Goal: Information Seeking & Learning: Find specific fact

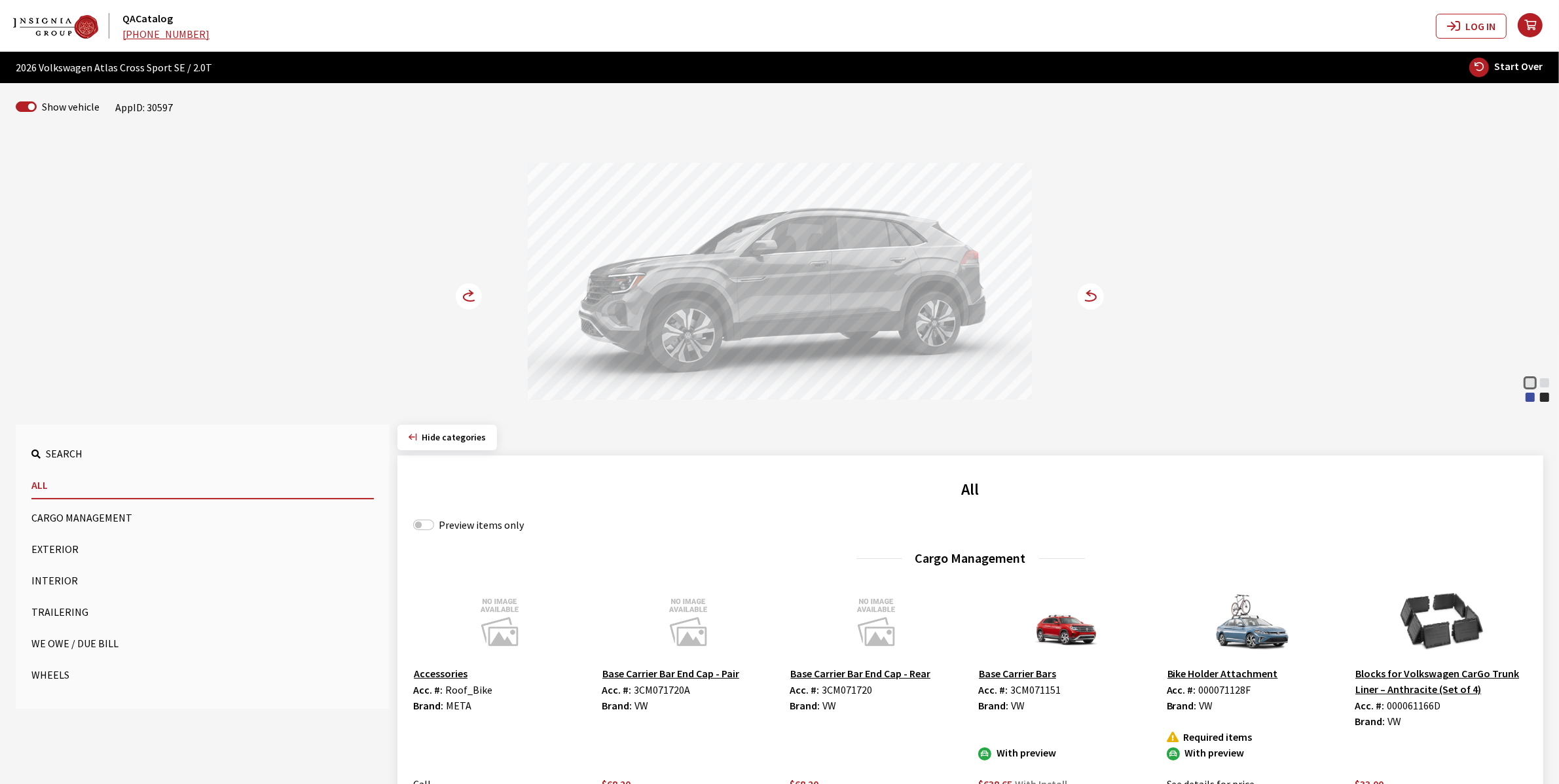
click at [466, 290] on circle at bounding box center [468, 296] width 26 height 26
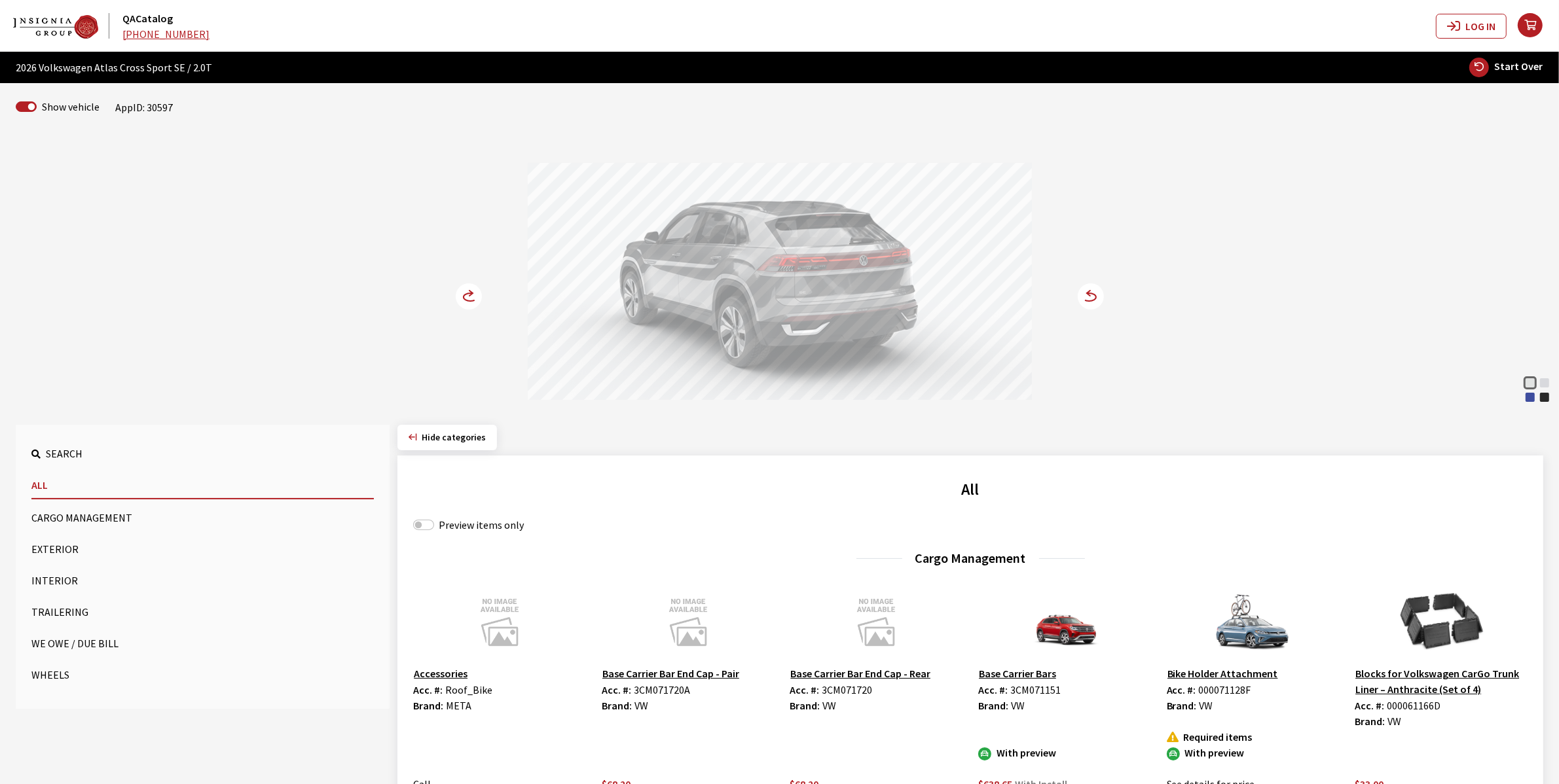
click at [466, 290] on circle at bounding box center [468, 296] width 26 height 26
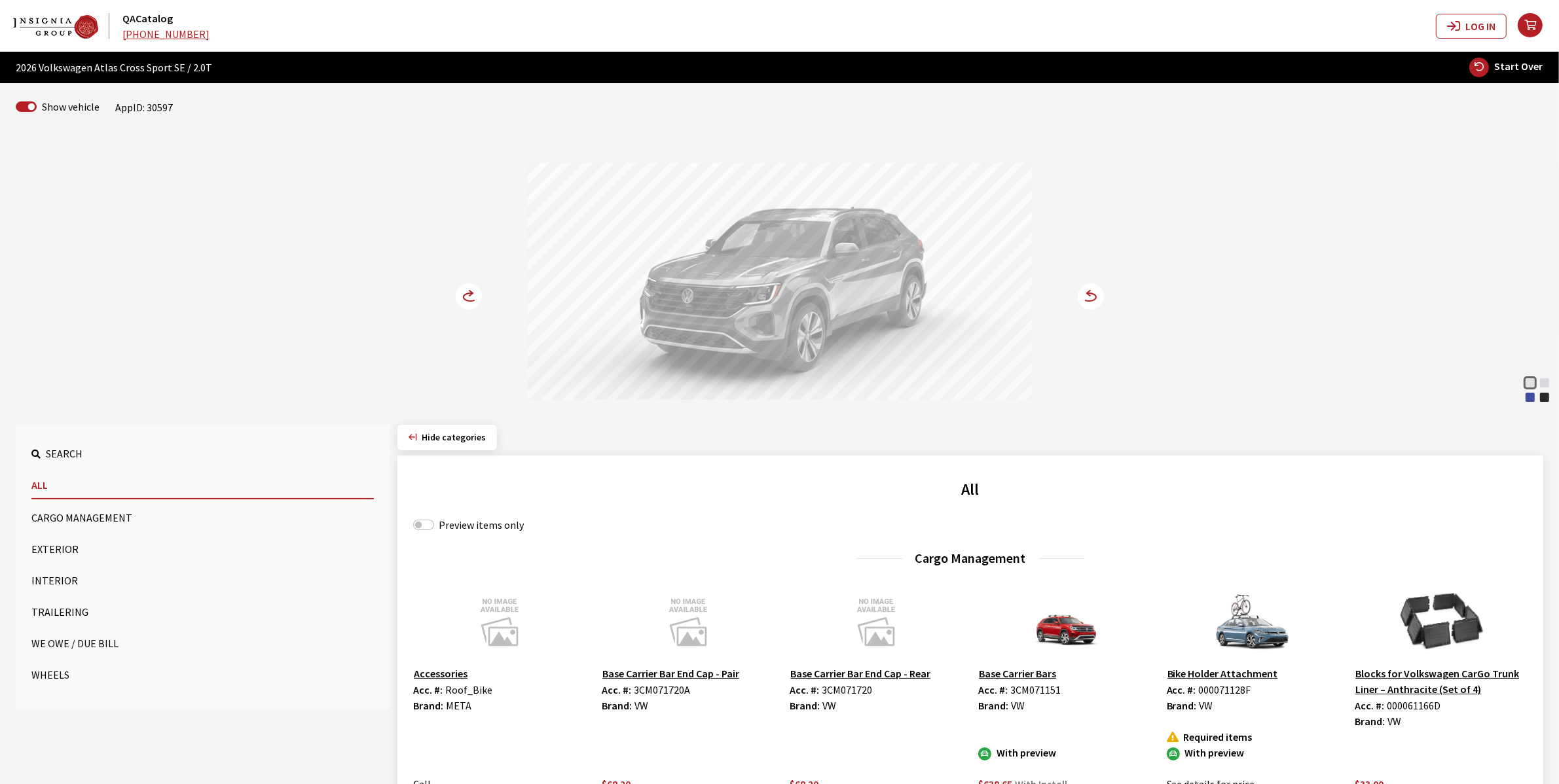
click at [466, 290] on circle at bounding box center [468, 296] width 26 height 26
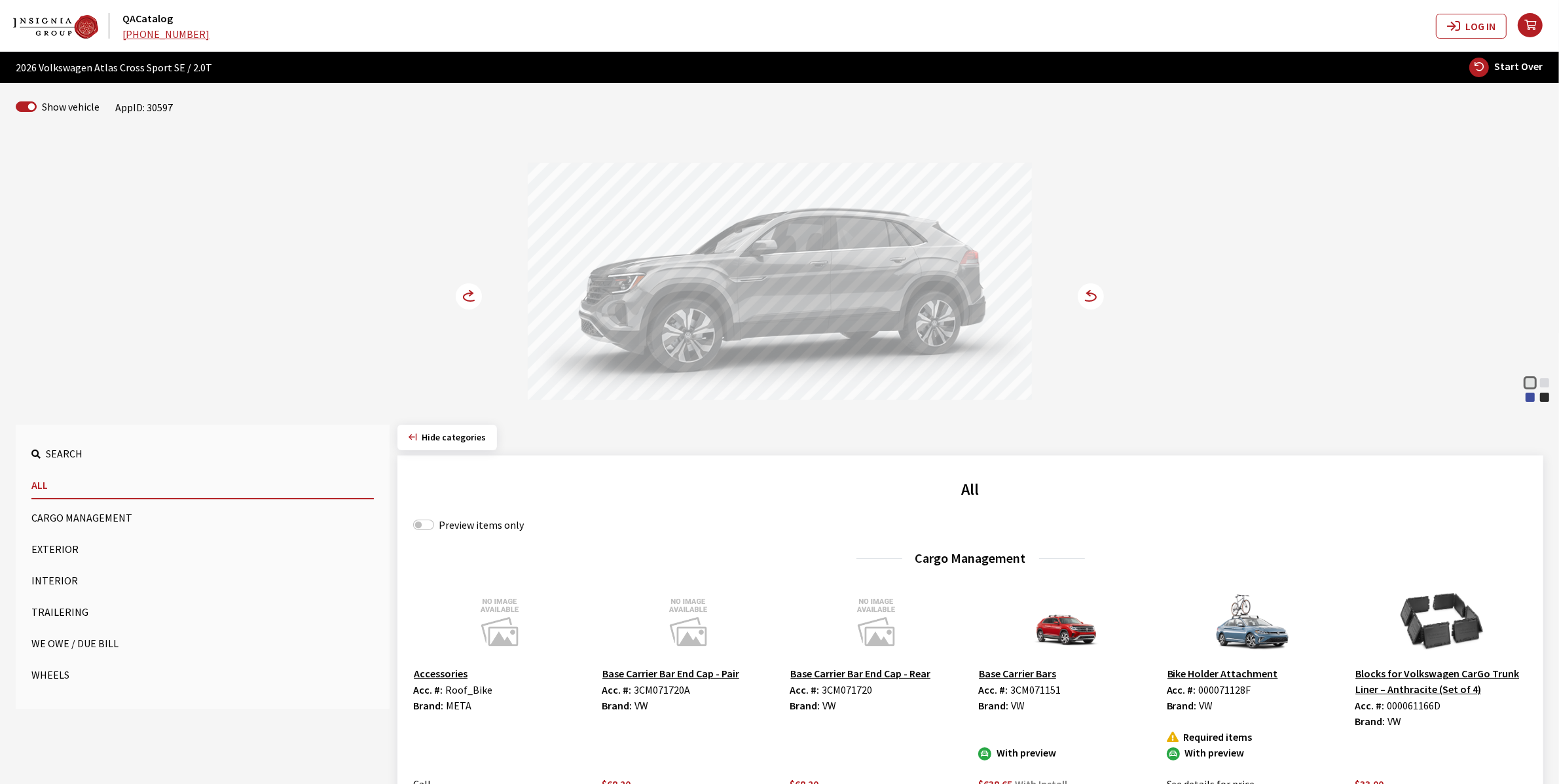
click at [470, 289] on circle at bounding box center [468, 296] width 26 height 26
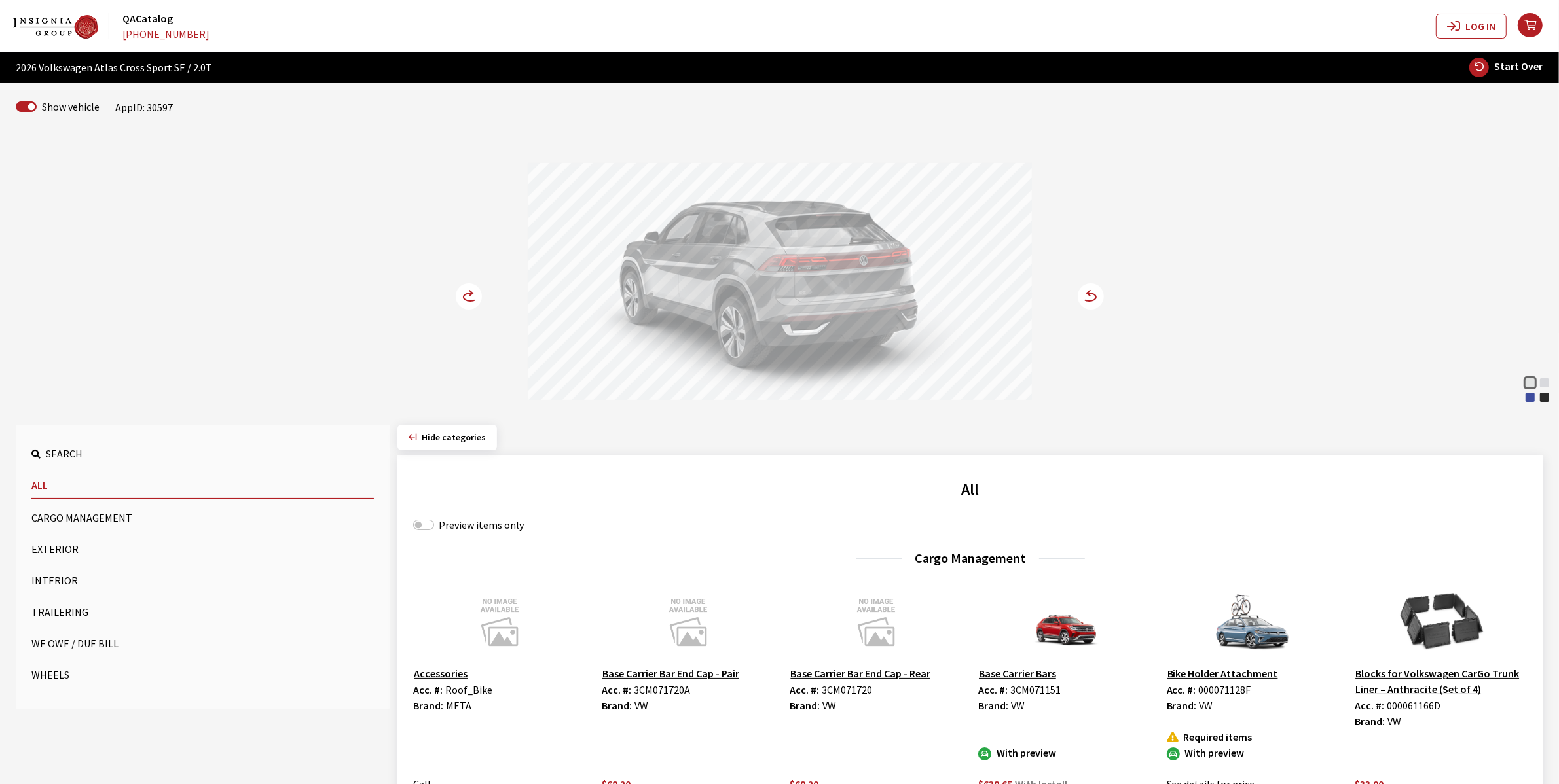
click at [470, 289] on circle at bounding box center [468, 296] width 26 height 26
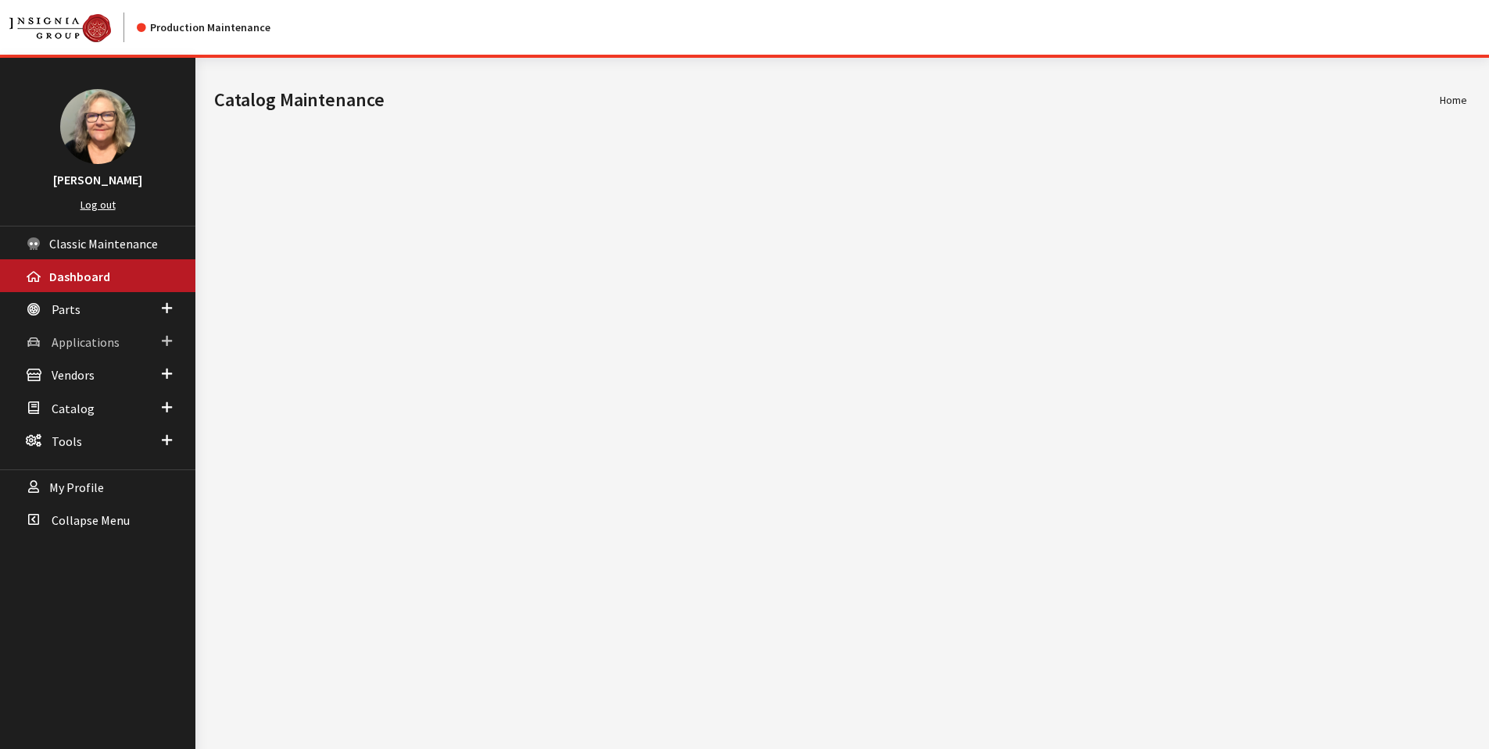
click at [109, 346] on span "Applications" at bounding box center [86, 342] width 68 height 16
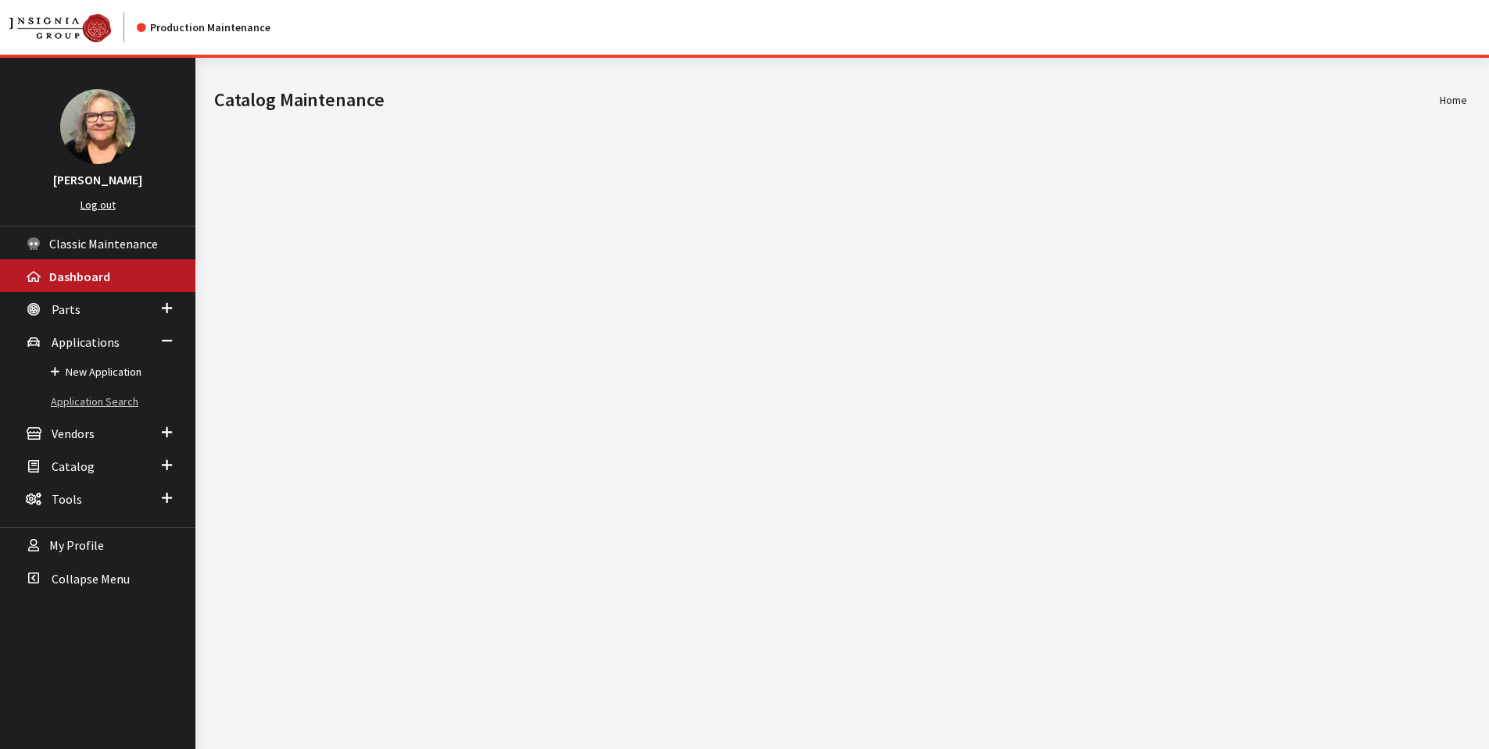
click at [88, 398] on link "Application Search" at bounding box center [97, 402] width 195 height 29
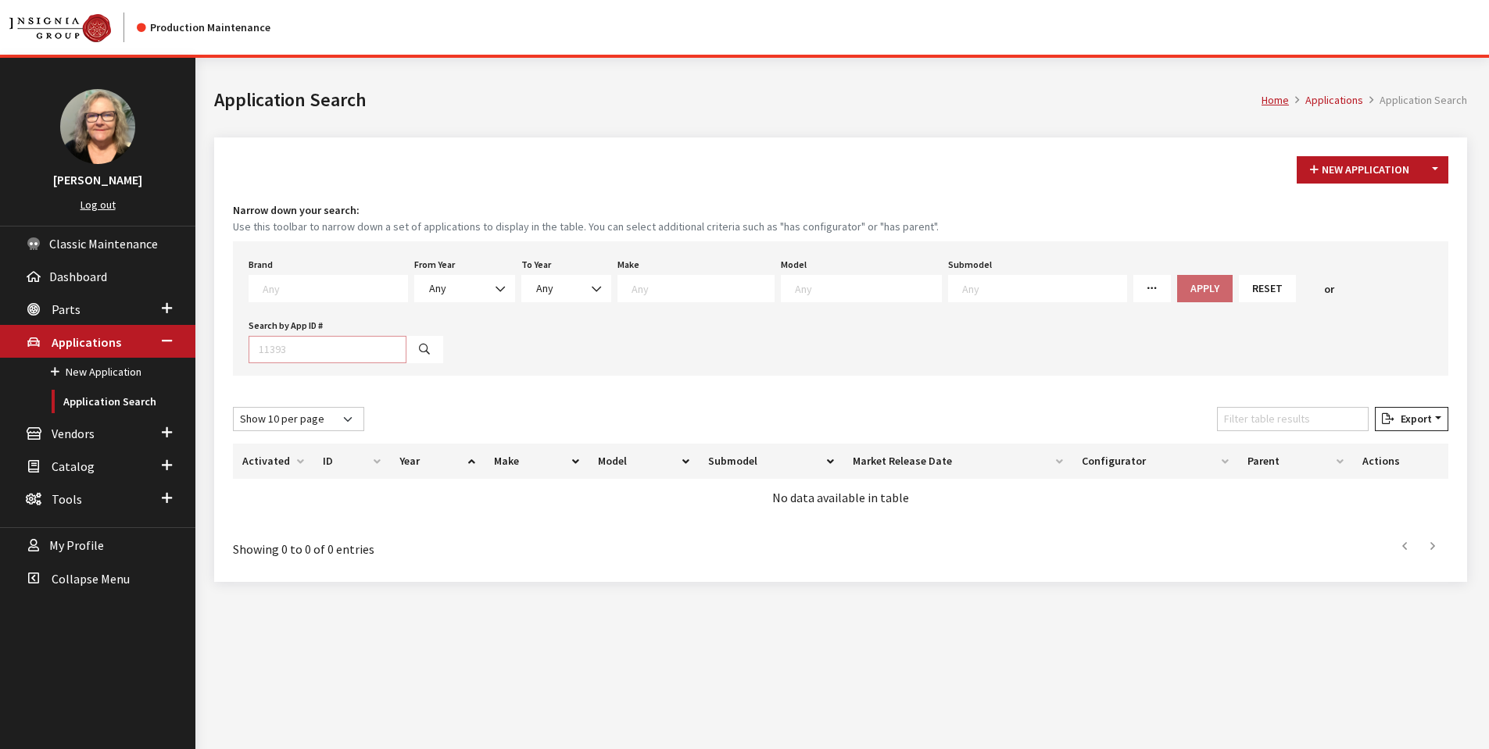
click at [293, 349] on input "Search by App ID #" at bounding box center [328, 349] width 158 height 27
type input "30598"
select select
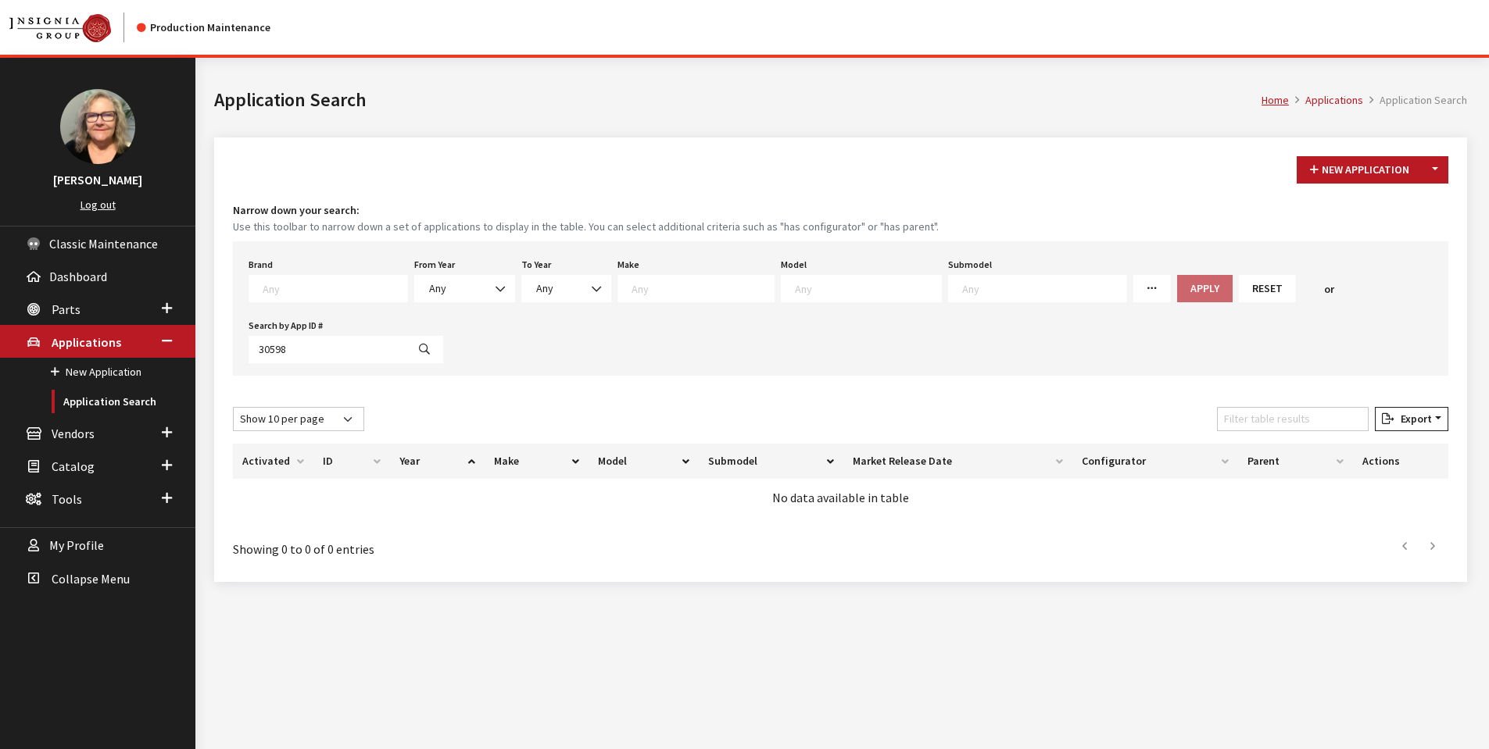
select select
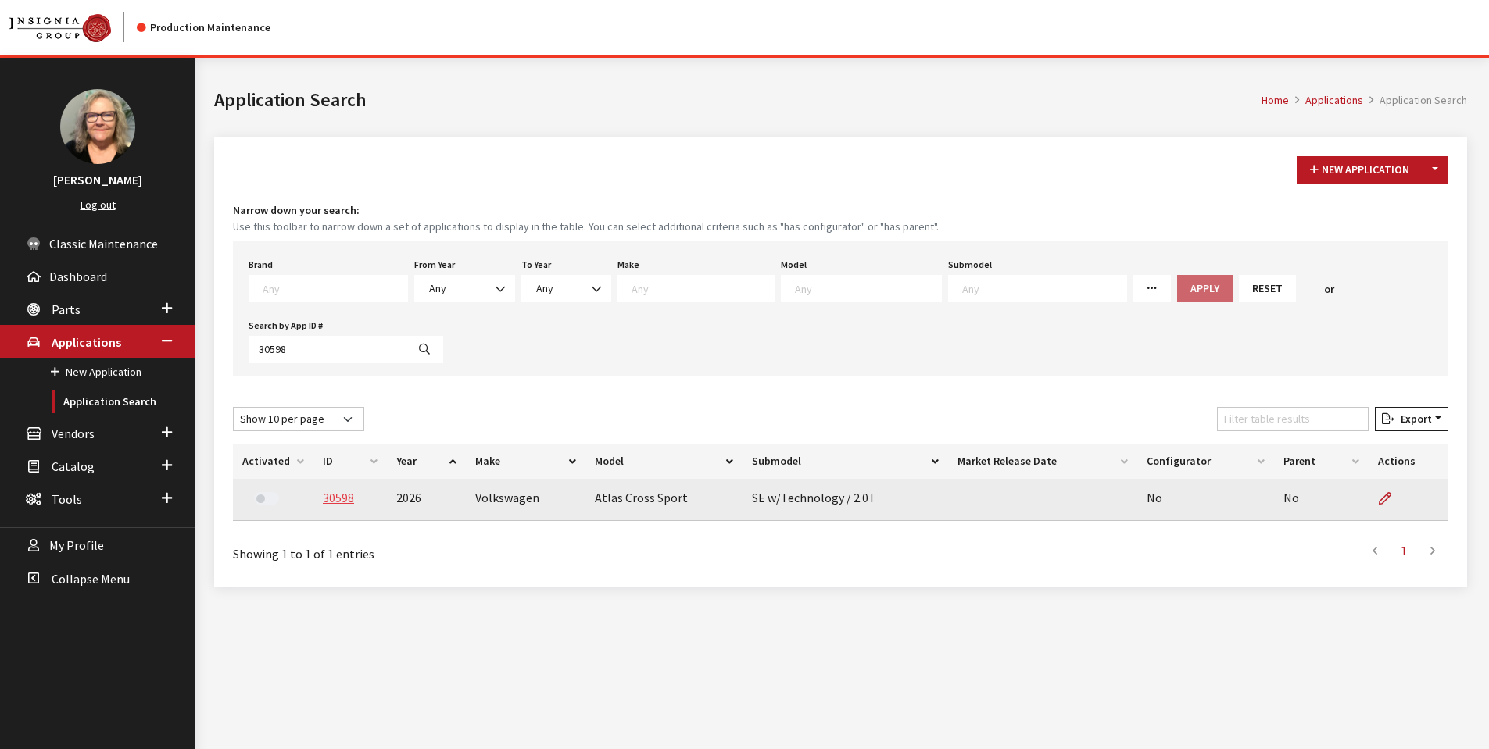
click at [328, 504] on link "30598" at bounding box center [338, 498] width 31 height 16
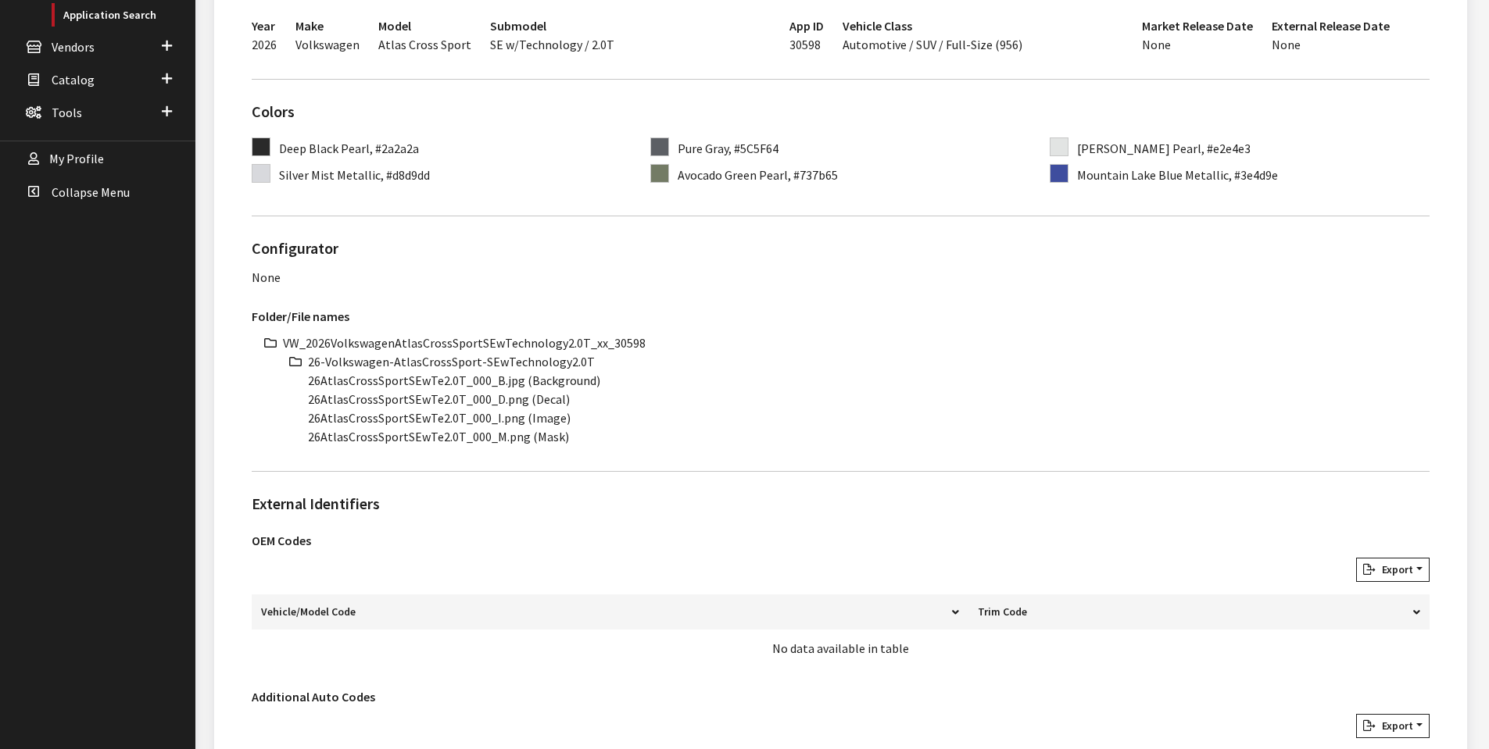
scroll to position [391, 0]
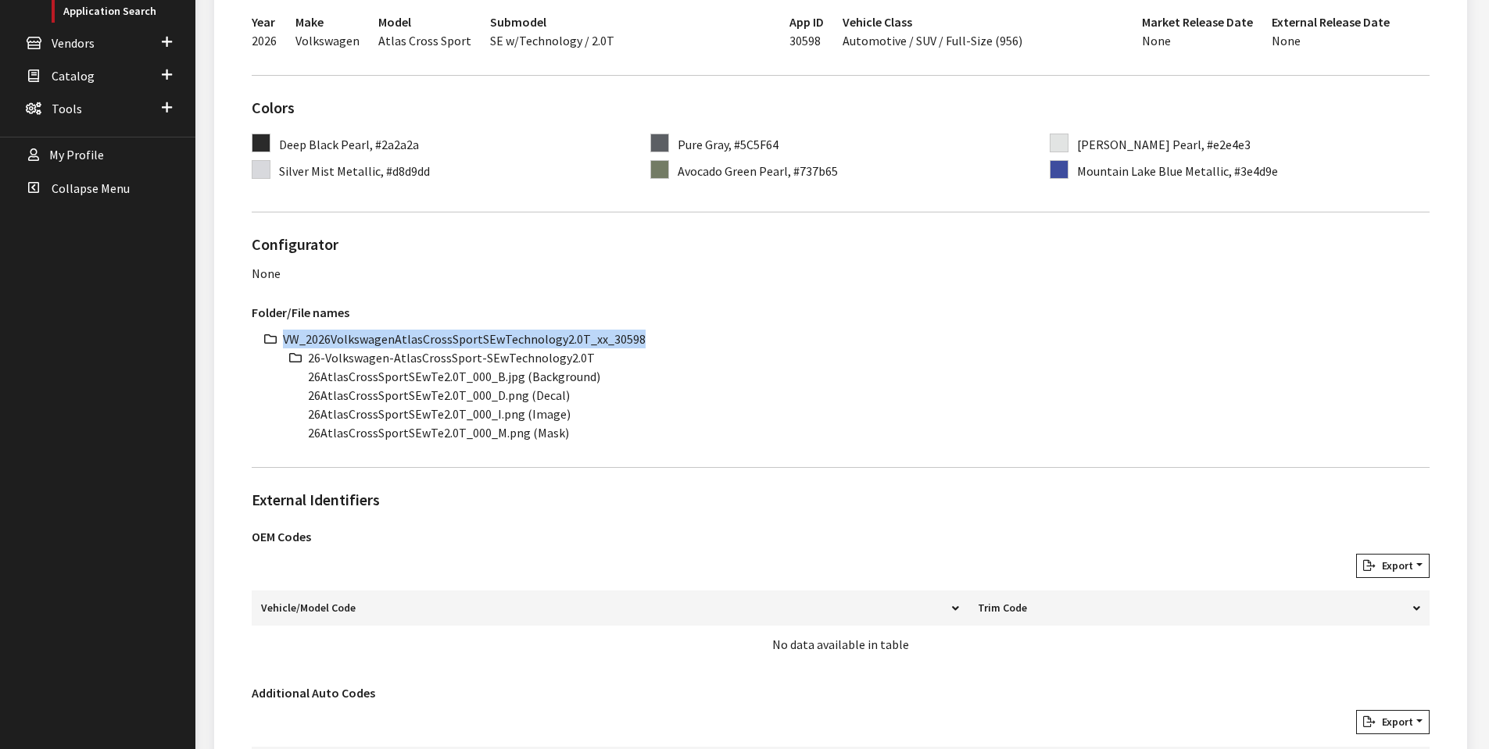
drag, startPoint x: 283, startPoint y: 338, endPoint x: 591, endPoint y: 341, distance: 307.9
click at [670, 339] on li "VW_2026VolkswagenAtlasCrossSportSEwTechnology2.0T_xx_30598" at bounding box center [856, 339] width 1146 height 19
copy li "VW_2026VolkswagenAtlasCrossSportSEwTechnology2.0T_xx_30598"
drag, startPoint x: 307, startPoint y: 356, endPoint x: 593, endPoint y: 359, distance: 286.0
click at [593, 359] on li "26-Volkswagen-AtlasCrossSport-SEwTechnology2.0T" at bounding box center [868, 358] width 1121 height 19
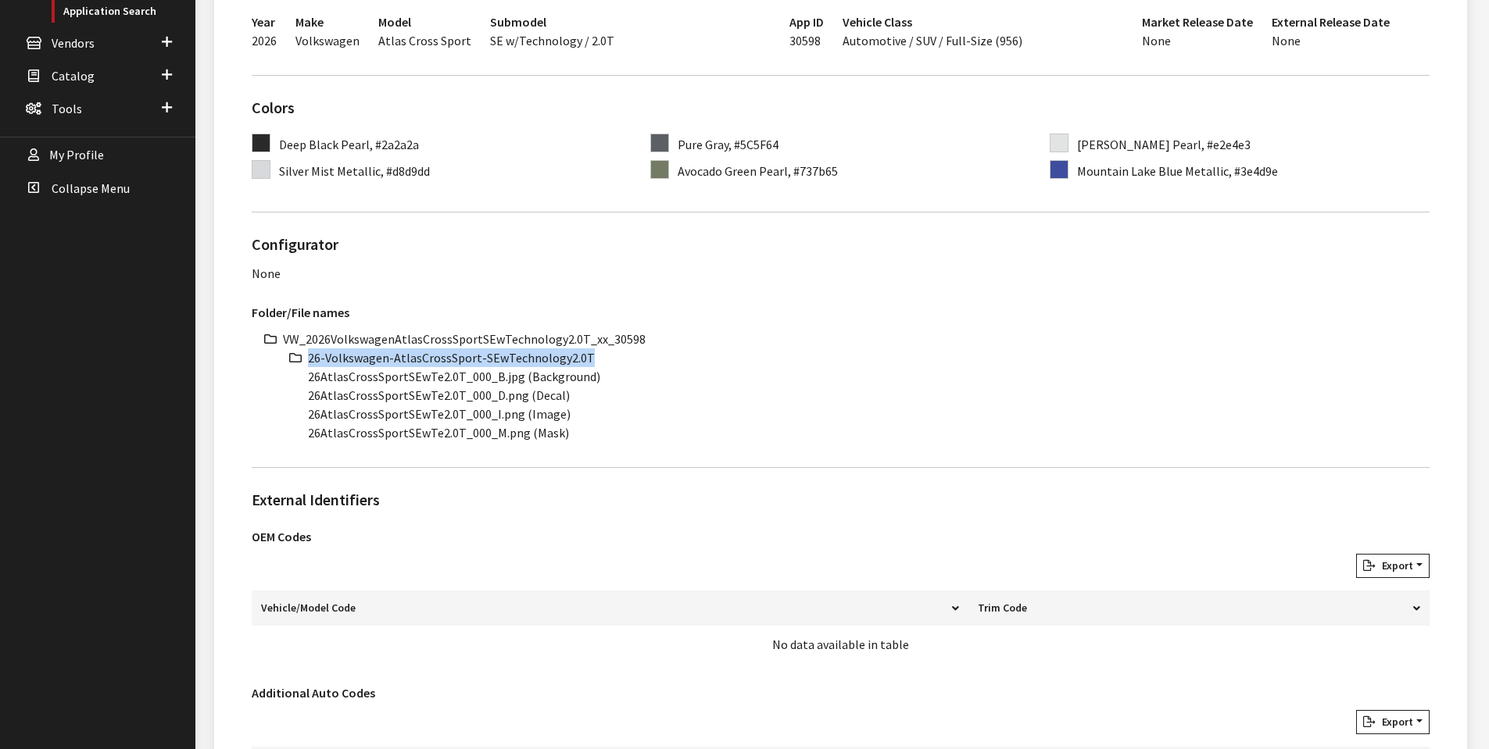
copy li "26-Volkswagen-AtlasCrossSport-SEwTechnology2.0T"
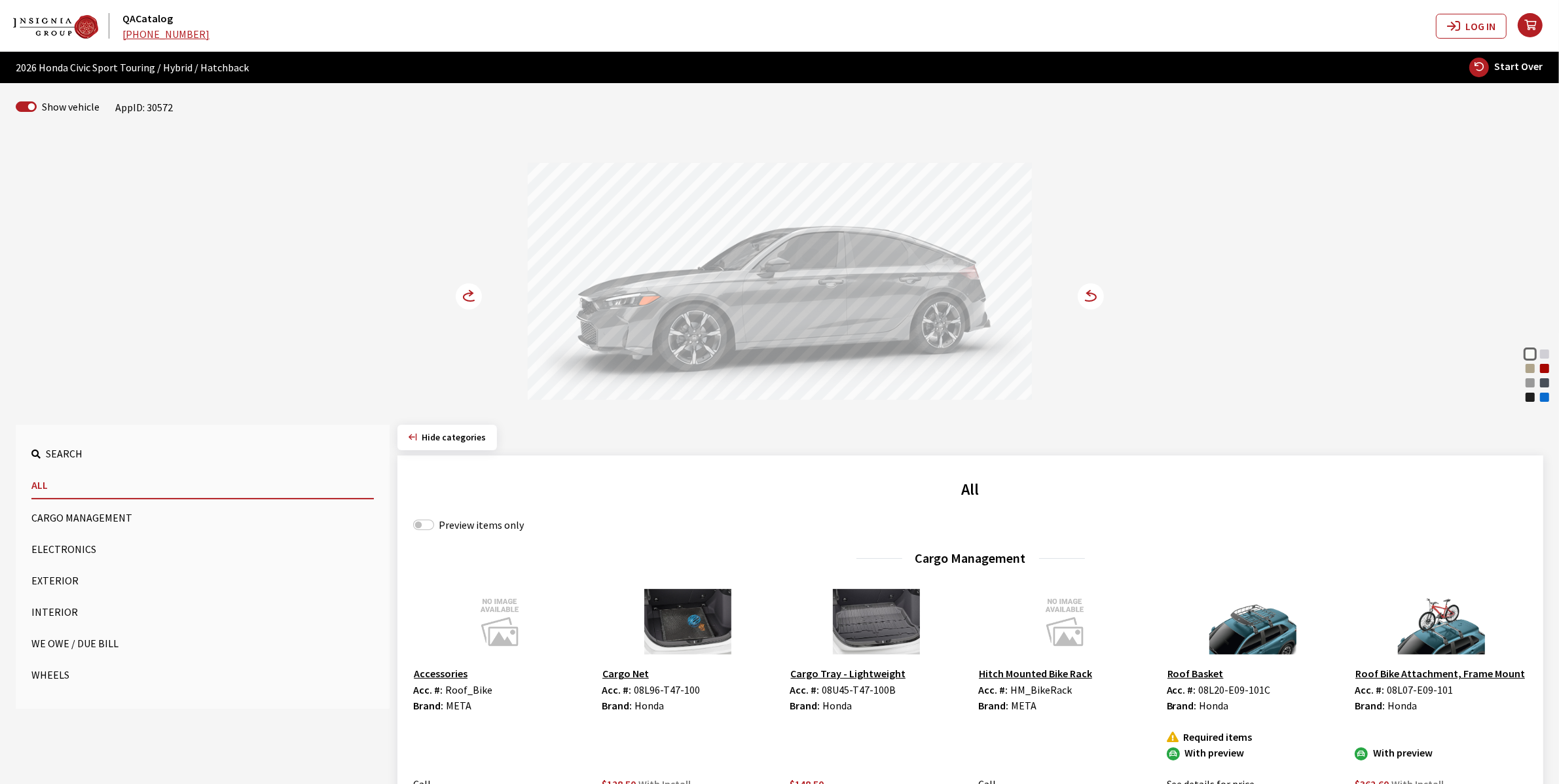
click at [463, 295] on icon at bounding box center [470, 297] width 13 height 8
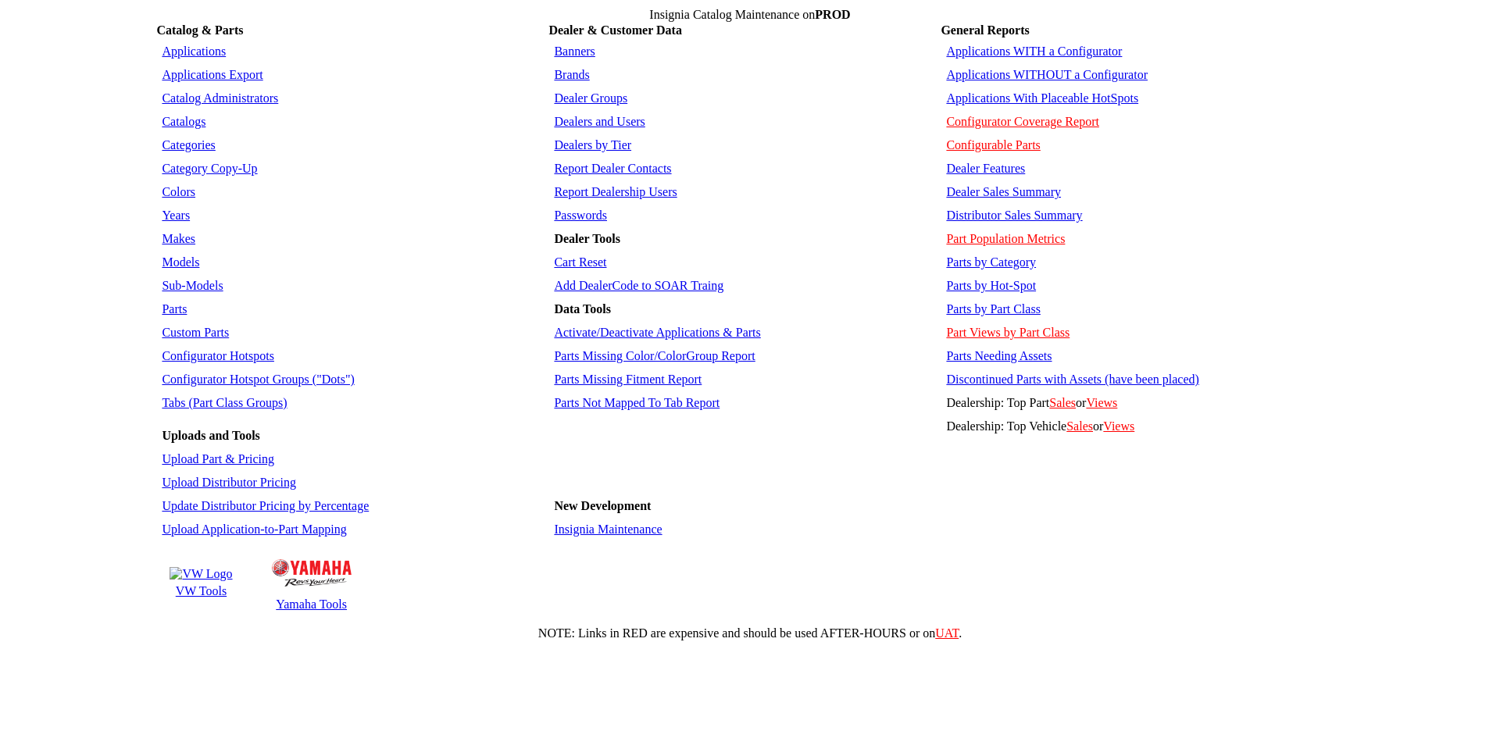
click at [177, 302] on link "Parts" at bounding box center [174, 308] width 25 height 13
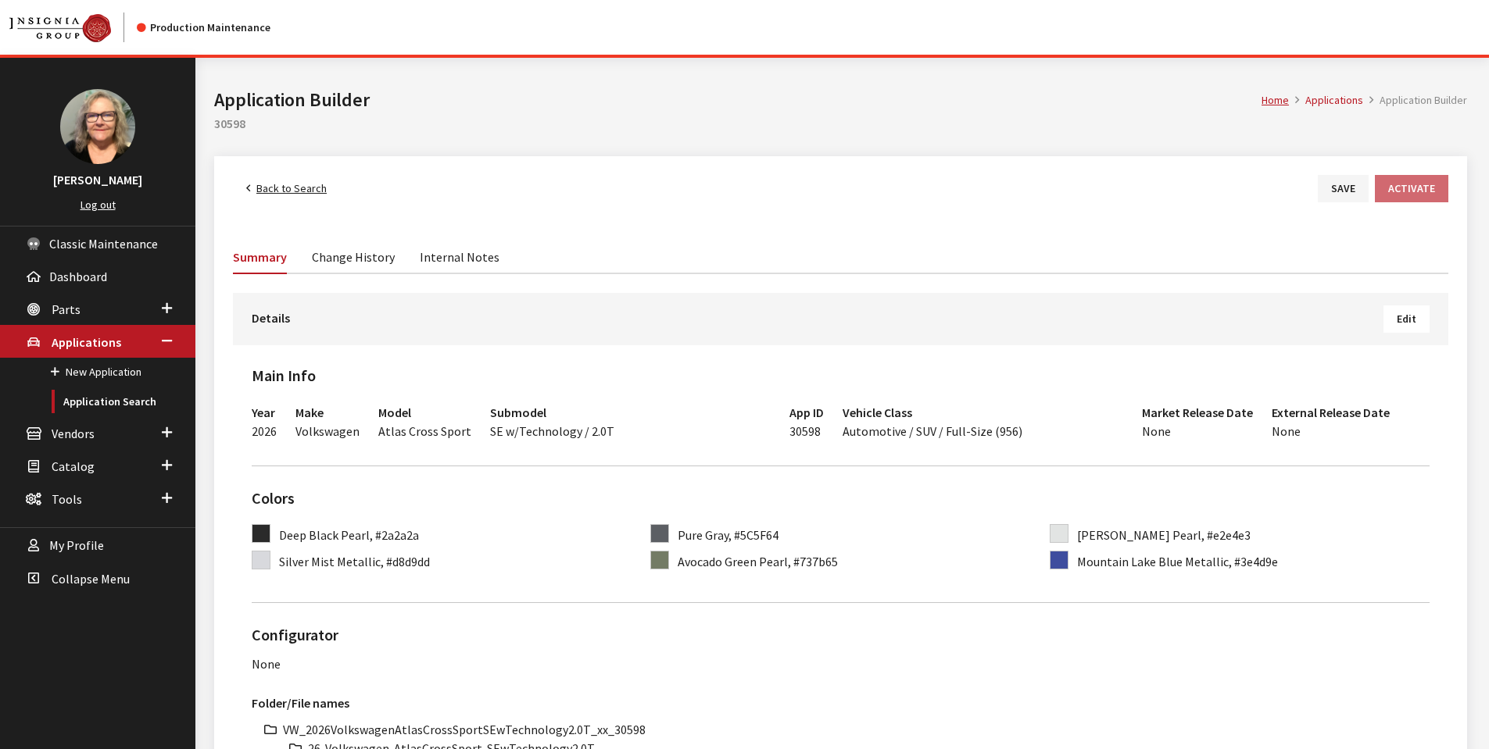
scroll to position [391, 0]
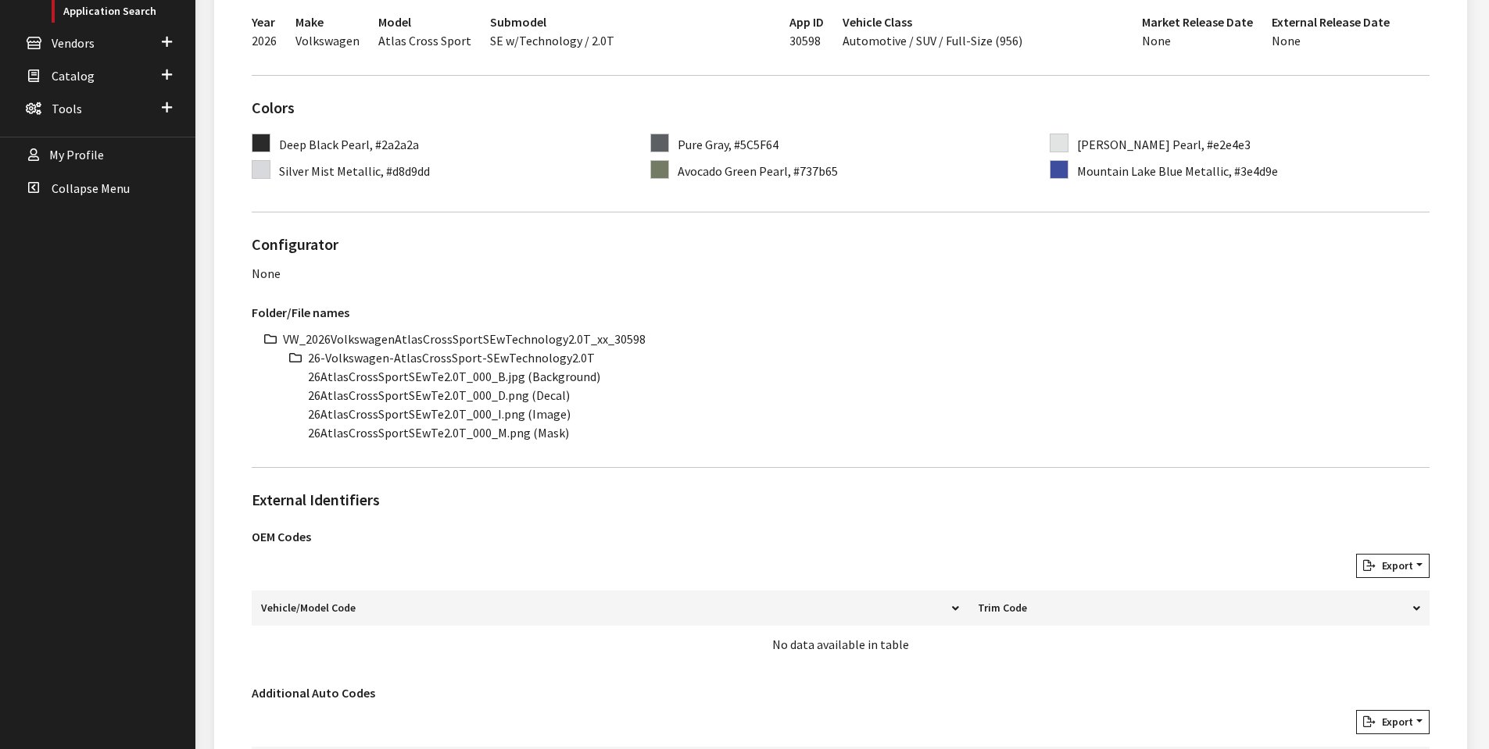
click at [310, 377] on ul "VW_2026VolkswagenAtlasCrossSportSEwTechnology2.0T_xx_30598 26-Volkswagen-AtlasC…" at bounding box center [856, 386] width 1146 height 113
drag, startPoint x: 308, startPoint y: 379, endPoint x: 462, endPoint y: 379, distance: 153.9
click at [462, 379] on li "26AtlasCrossSportSEwTe2.0T_000_B.jpg (Background)" at bounding box center [868, 376] width 1121 height 19
copy li "26AtlasCrossSportSEwTe2.0T"
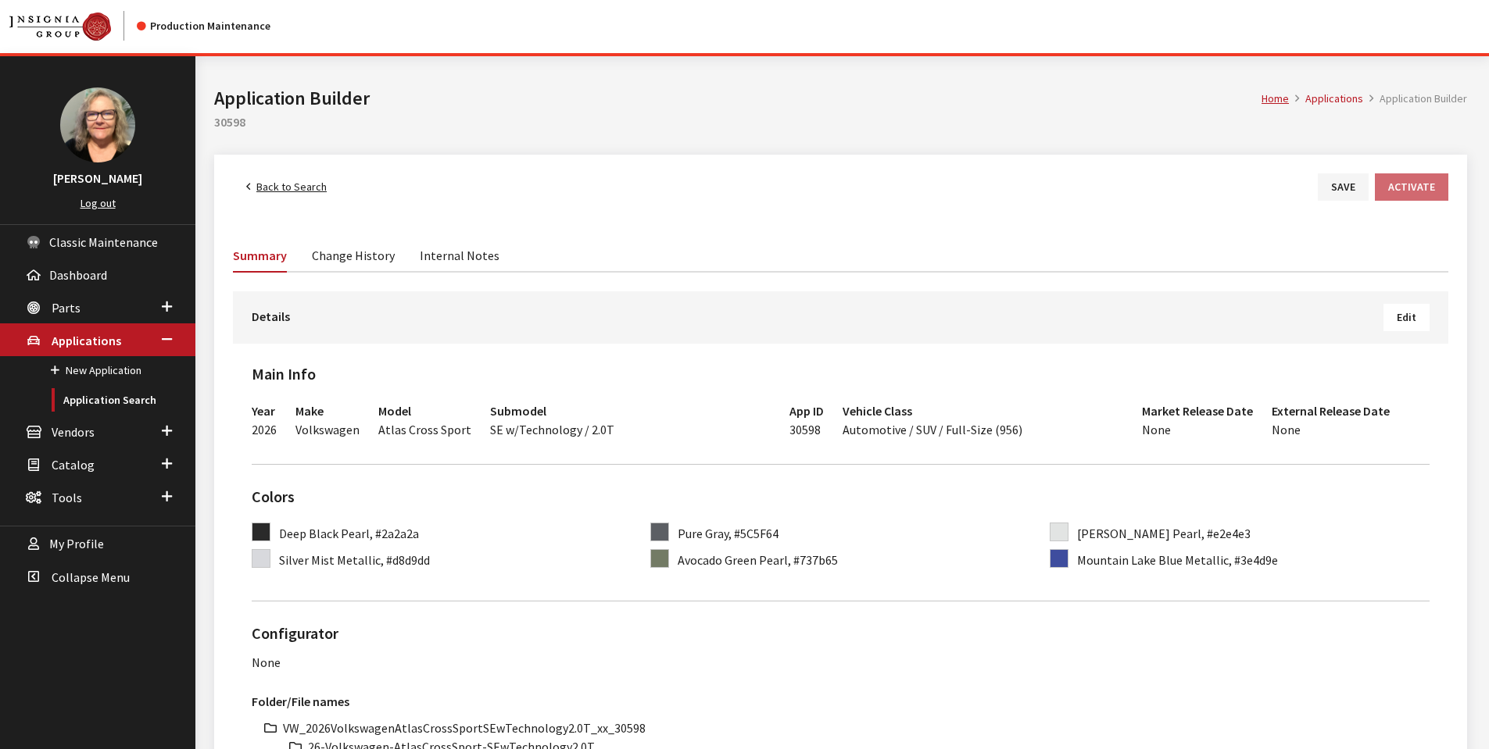
scroll to position [0, 0]
click at [278, 188] on link "Back to Search" at bounding box center [286, 188] width 107 height 27
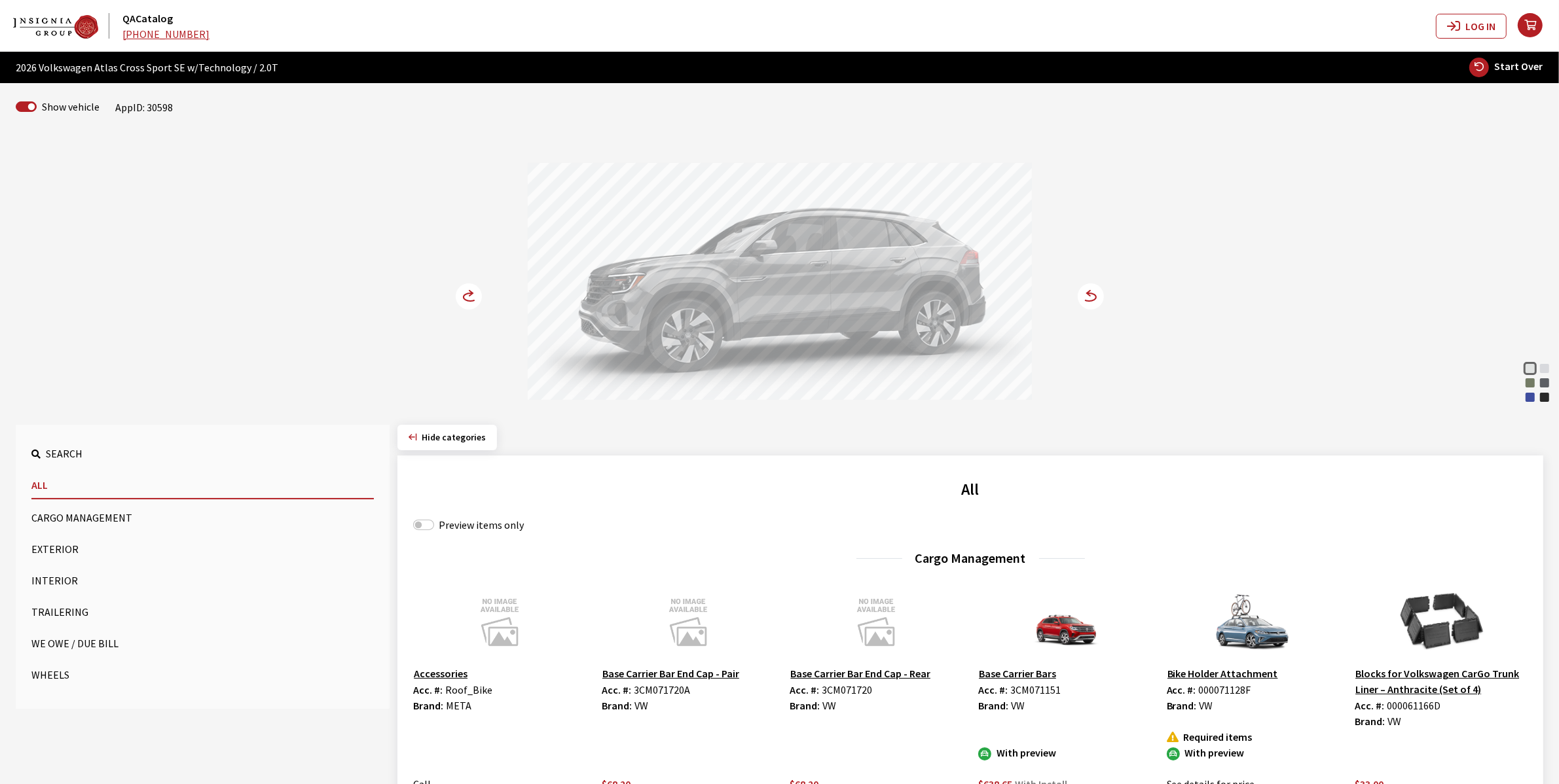
click at [1526, 396] on div "Mountain Lake Blue Metallic" at bounding box center [1530, 398] width 13 height 13
click at [465, 297] on circle at bounding box center [468, 296] width 26 height 26
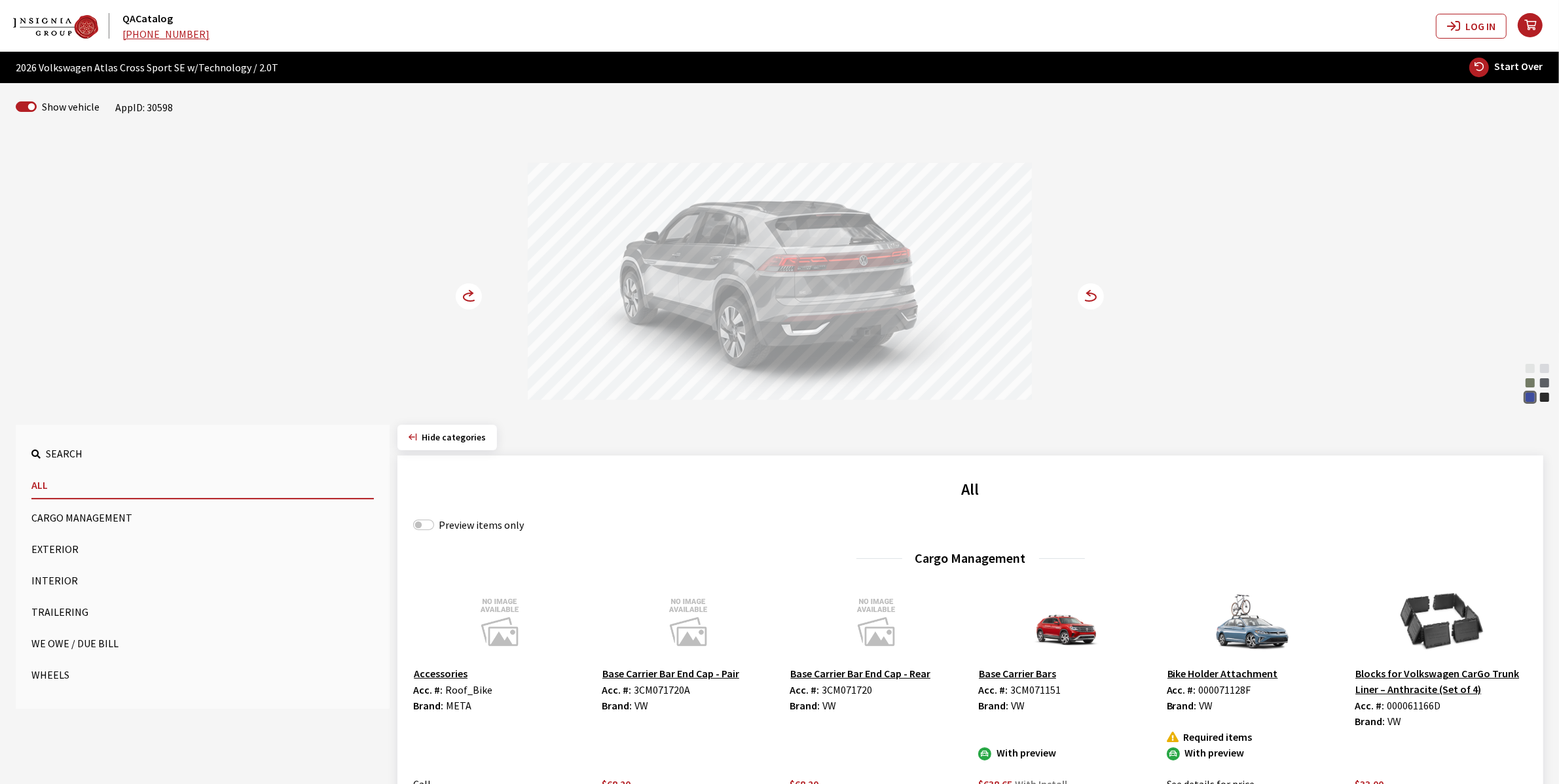
click at [465, 297] on circle at bounding box center [468, 296] width 26 height 26
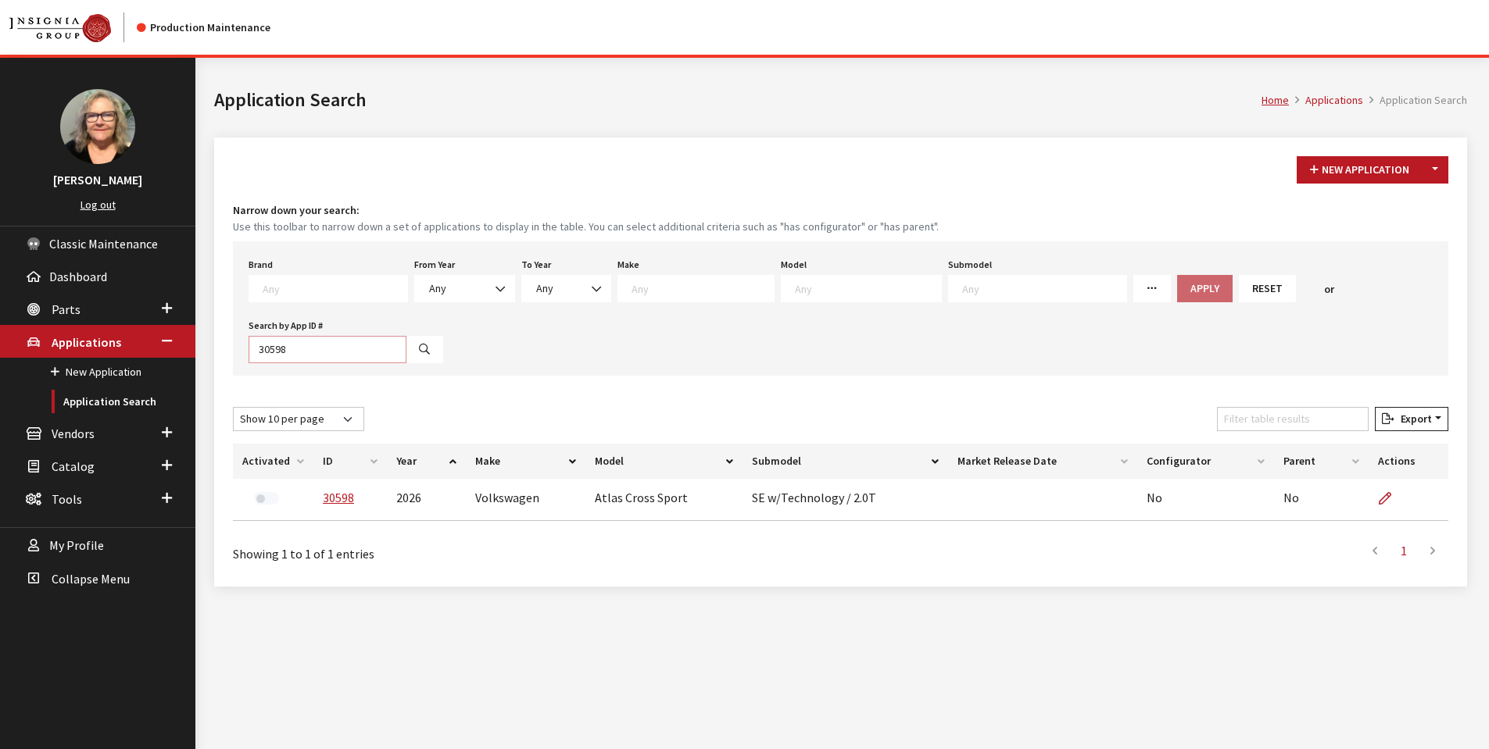
click at [323, 351] on input "30598" at bounding box center [328, 349] width 158 height 27
type input "30599"
select select
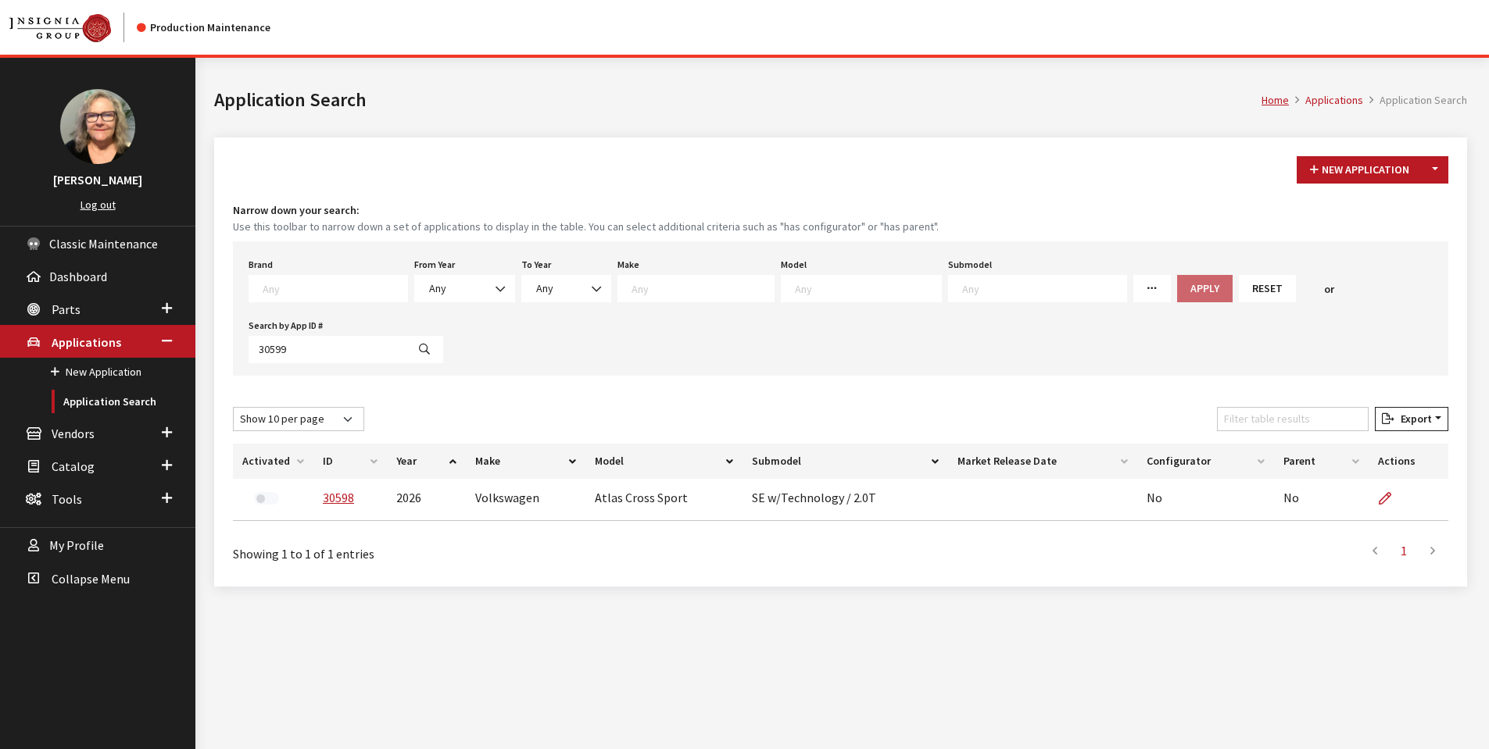
select select
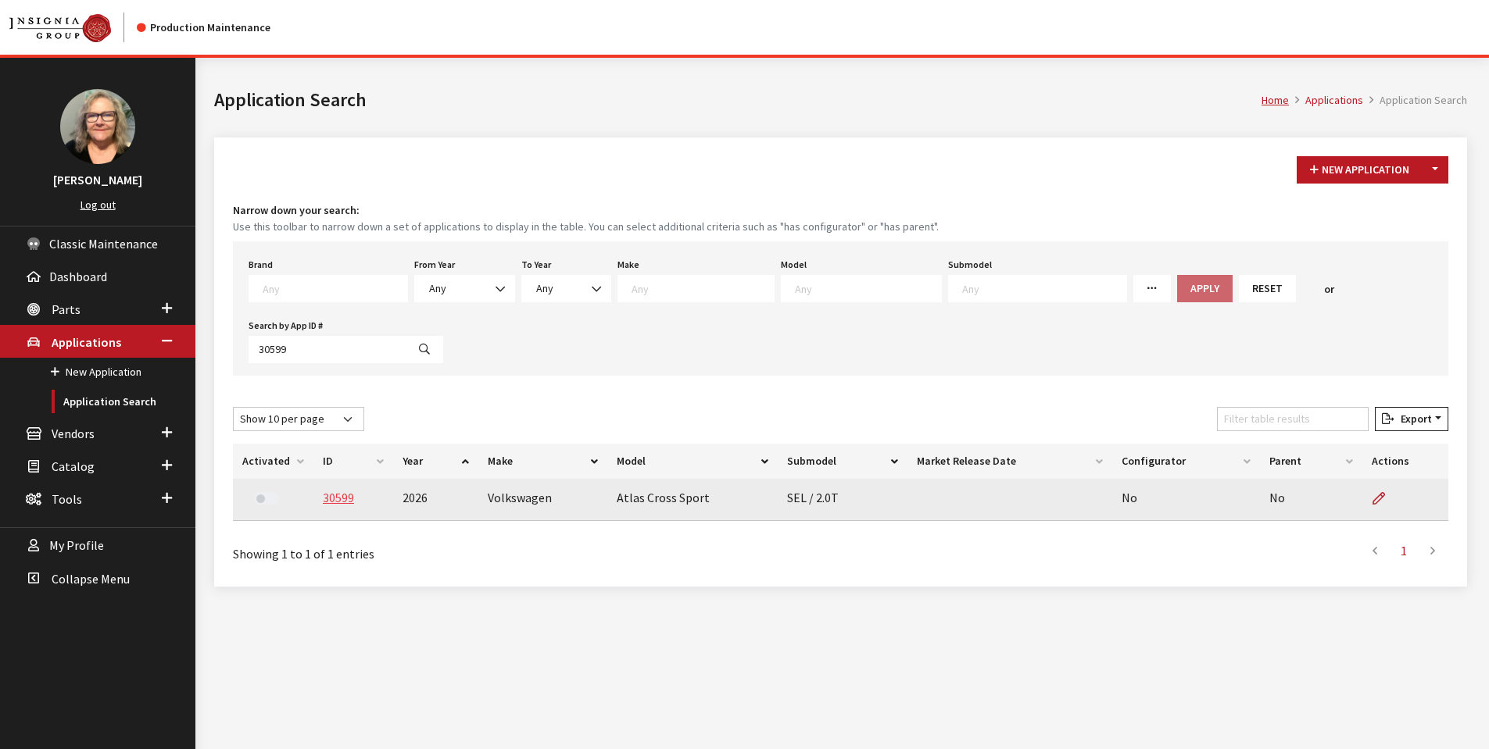
click at [341, 502] on link "30599" at bounding box center [338, 498] width 31 height 16
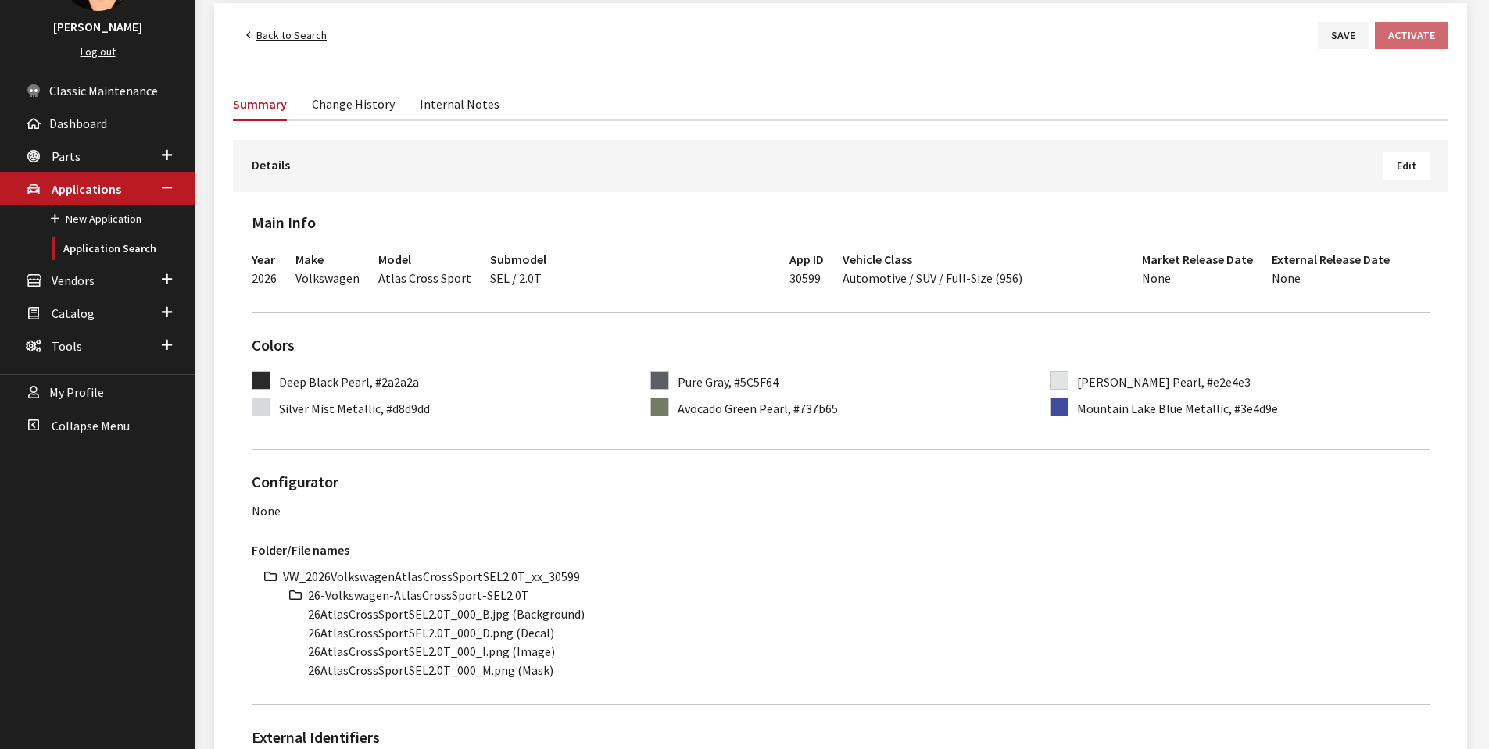
scroll to position [391, 0]
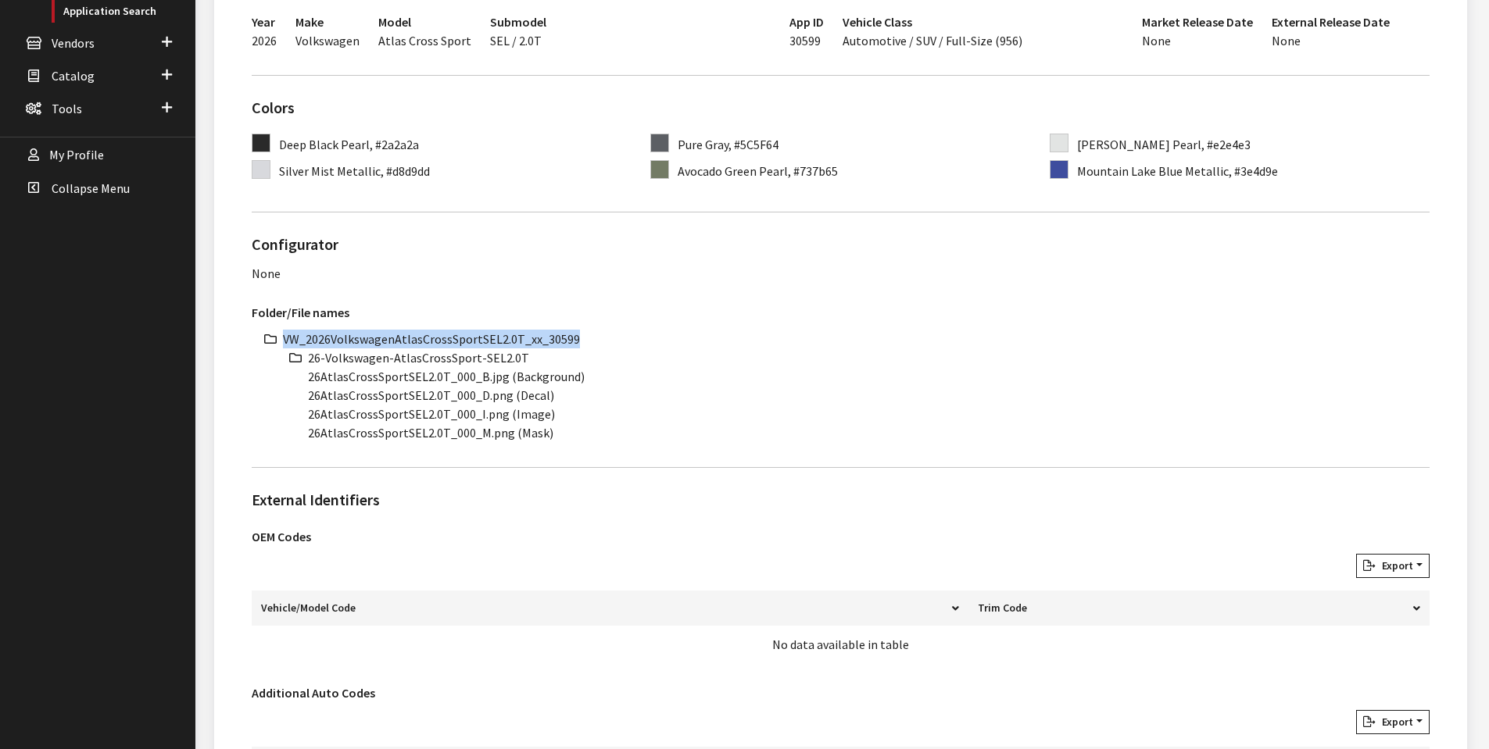
drag, startPoint x: 285, startPoint y: 338, endPoint x: 605, endPoint y: 338, distance: 319.6
click at [605, 338] on li "VW_2026VolkswagenAtlasCrossSportSEL2.0T_xx_30599" at bounding box center [856, 339] width 1146 height 19
copy li "VW_2026VolkswagenAtlasCrossSportSEL2.0T_xx_30599"
drag, startPoint x: 309, startPoint y: 358, endPoint x: 526, endPoint y: 364, distance: 217.3
click at [526, 364] on li "26-Volkswagen-AtlasCrossSport-SEL2.0T" at bounding box center [868, 358] width 1121 height 19
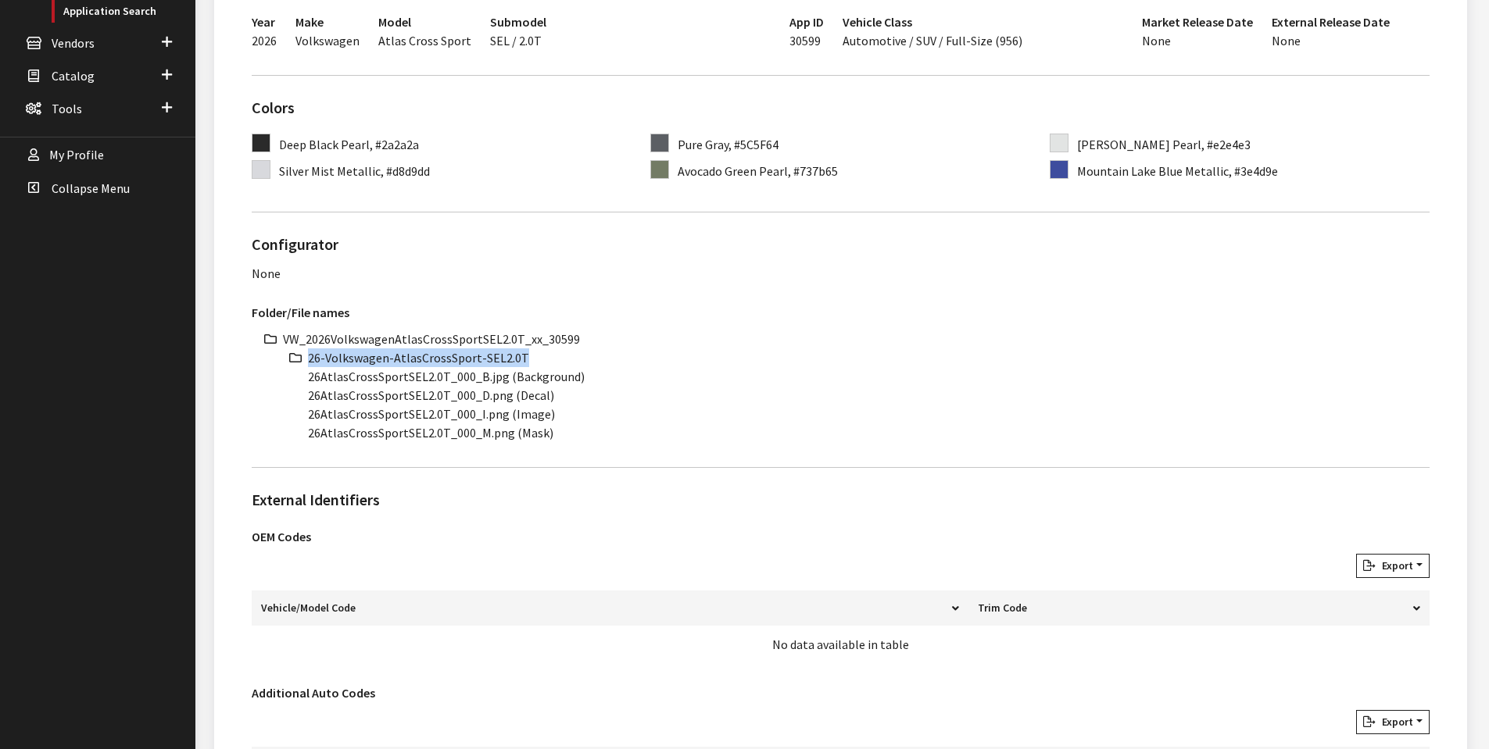
copy li "26-Volkswagen-AtlasCrossSport-SEL2.0T"
click at [313, 377] on li "26AtlasCrossSportSEL2.0T_000_B.jpg (Background)" at bounding box center [868, 376] width 1121 height 19
click at [304, 382] on ul "VW_2026VolkswagenAtlasCrossSportSEL2.0T_xx_30599 26-Volkswagen-AtlasCrossSport-…" at bounding box center [856, 386] width 1146 height 113
drag, startPoint x: 307, startPoint y: 380, endPoint x: 443, endPoint y: 381, distance: 136.0
click at [443, 381] on ul "VW_2026VolkswagenAtlasCrossSportSEL2.0T_xx_30599 26-Volkswagen-AtlasCrossSport-…" at bounding box center [856, 386] width 1146 height 113
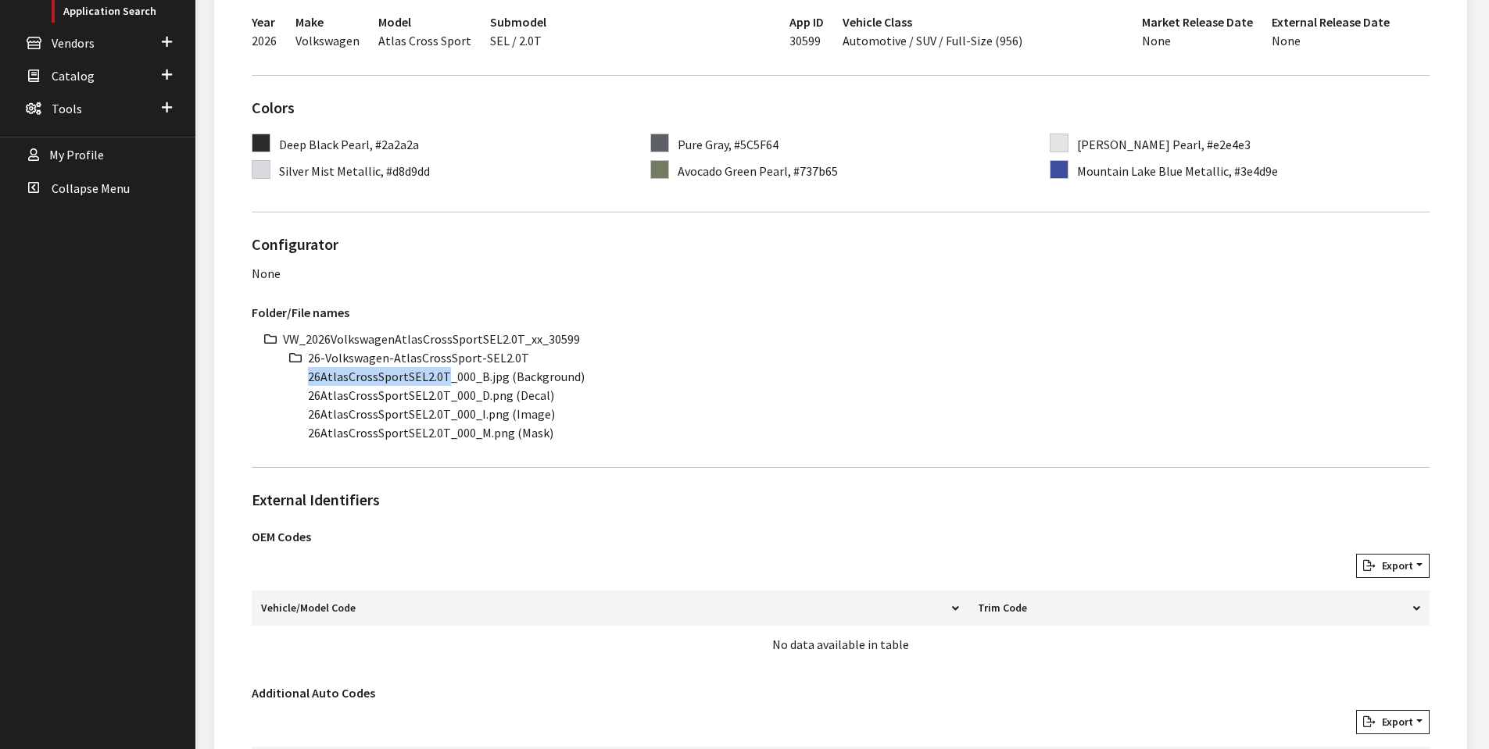
copy li "26AtlasCrossSportSEL2.0T"
